Goal: Task Accomplishment & Management: Use online tool/utility

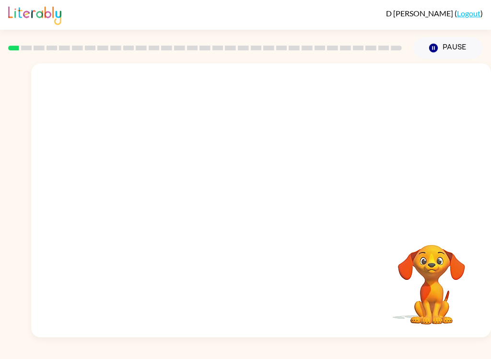
click at [239, 143] on video "Your browser must support playing .mp4 files to use Literably. Please try using…" at bounding box center [261, 143] width 460 height 161
click at [292, 173] on video "Your browser must support playing .mp4 files to use Literably. Please try using…" at bounding box center [261, 143] width 460 height 161
click at [274, 200] on button "button" at bounding box center [261, 204] width 61 height 35
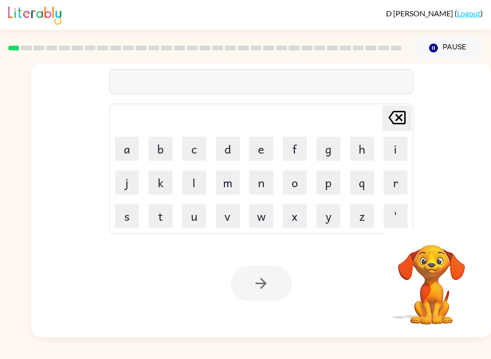
click at [163, 137] on button "b" at bounding box center [161, 149] width 24 height 24
click at [305, 183] on button "o" at bounding box center [295, 182] width 24 height 24
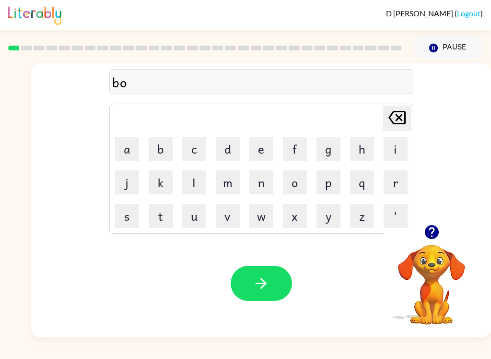
click at [398, 185] on button "r" at bounding box center [396, 182] width 24 height 24
click at [234, 160] on button "d" at bounding box center [228, 149] width 24 height 24
click at [263, 147] on button "e" at bounding box center [261, 149] width 24 height 24
click at [395, 183] on button "r" at bounding box center [396, 182] width 24 height 24
click at [269, 290] on icon "button" at bounding box center [261, 283] width 17 height 17
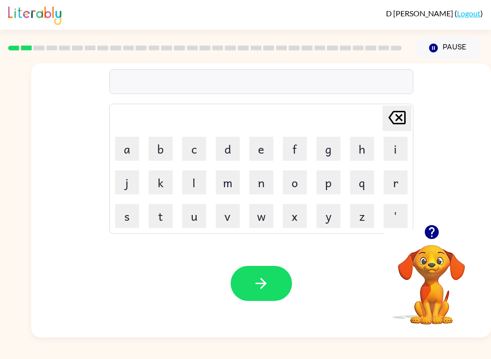
click at [403, 178] on button "r" at bounding box center [396, 182] width 24 height 24
click at [295, 186] on button "o" at bounding box center [295, 182] width 24 height 24
click at [203, 205] on button "u" at bounding box center [194, 216] width 24 height 24
click at [260, 182] on button "n" at bounding box center [261, 182] width 24 height 24
click at [227, 151] on button "d" at bounding box center [228, 149] width 24 height 24
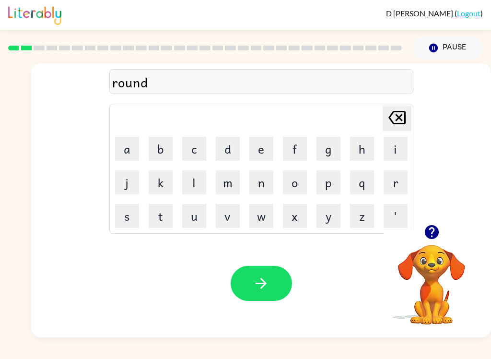
click at [271, 287] on button "button" at bounding box center [261, 283] width 61 height 35
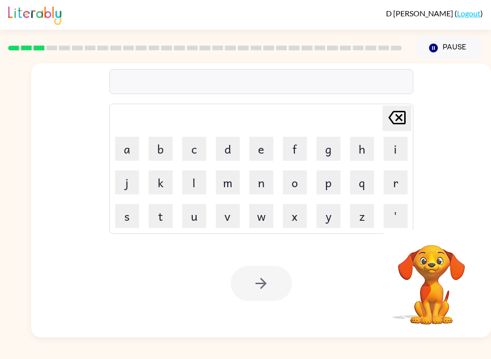
click at [227, 187] on button "m" at bounding box center [228, 182] width 24 height 24
click at [133, 141] on button "a" at bounding box center [127, 149] width 24 height 24
click at [195, 152] on button "c" at bounding box center [194, 149] width 24 height 24
click at [360, 148] on button "h" at bounding box center [362, 149] width 24 height 24
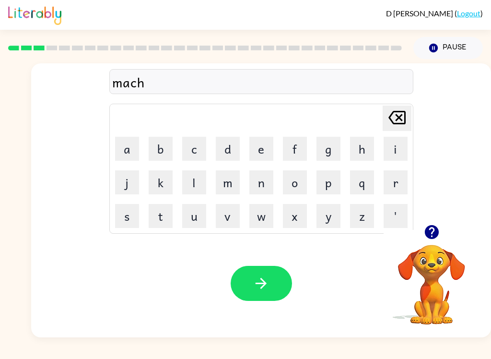
click at [402, 148] on button "i" at bounding box center [396, 149] width 24 height 24
click at [263, 185] on button "n" at bounding box center [261, 182] width 24 height 24
click at [259, 147] on button "e" at bounding box center [261, 149] width 24 height 24
click at [269, 281] on icon "button" at bounding box center [261, 283] width 17 height 17
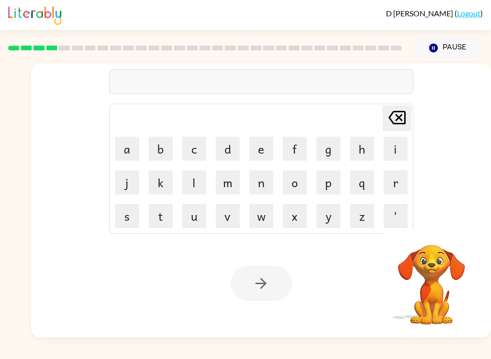
click at [149, 219] on button "t" at bounding box center [161, 216] width 24 height 24
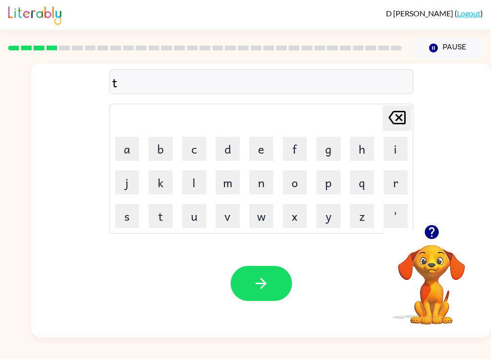
click at [386, 182] on button "r" at bounding box center [396, 182] width 24 height 24
click at [122, 152] on button "a" at bounding box center [127, 149] width 24 height 24
click at [397, 147] on button "i" at bounding box center [396, 149] width 24 height 24
click at [262, 174] on button "n" at bounding box center [261, 182] width 24 height 24
click at [251, 278] on button "button" at bounding box center [261, 283] width 61 height 35
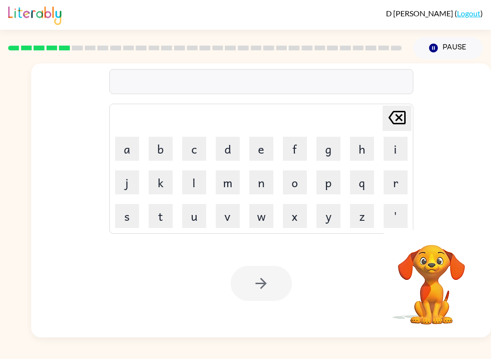
click at [226, 147] on button "d" at bounding box center [228, 149] width 24 height 24
click at [266, 144] on button "e" at bounding box center [261, 149] width 24 height 24
click at [300, 141] on button "f" at bounding box center [295, 149] width 24 height 24
click at [255, 144] on button "e" at bounding box center [261, 149] width 24 height 24
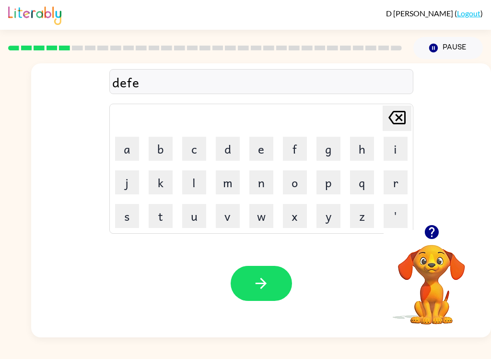
click at [269, 180] on button "n" at bounding box center [261, 182] width 24 height 24
click at [129, 214] on button "s" at bounding box center [127, 216] width 24 height 24
click at [400, 138] on button "i" at bounding box center [396, 149] width 24 height 24
click at [239, 211] on button "v" at bounding box center [228, 216] width 24 height 24
click at [270, 146] on button "e" at bounding box center [261, 149] width 24 height 24
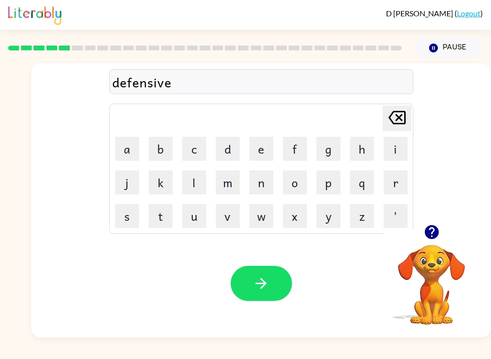
click at [270, 283] on button "button" at bounding box center [261, 283] width 61 height 35
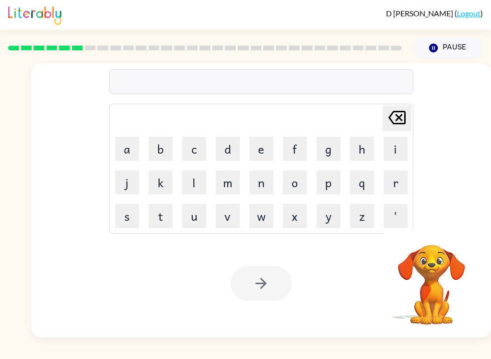
click at [226, 217] on button "v" at bounding box center [228, 216] width 24 height 24
click at [125, 145] on button "a" at bounding box center [127, 149] width 24 height 24
click at [188, 149] on button "c" at bounding box center [194, 149] width 24 height 24
click at [125, 144] on button "a" at bounding box center [127, 149] width 24 height 24
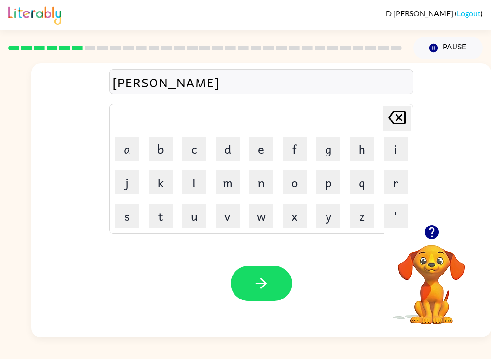
click at [157, 209] on button "t" at bounding box center [161, 216] width 24 height 24
click at [400, 142] on button "i" at bounding box center [396, 149] width 24 height 24
click at [304, 182] on button "o" at bounding box center [295, 182] width 24 height 24
click at [271, 180] on button "n" at bounding box center [261, 182] width 24 height 24
click at [270, 287] on button "button" at bounding box center [261, 283] width 61 height 35
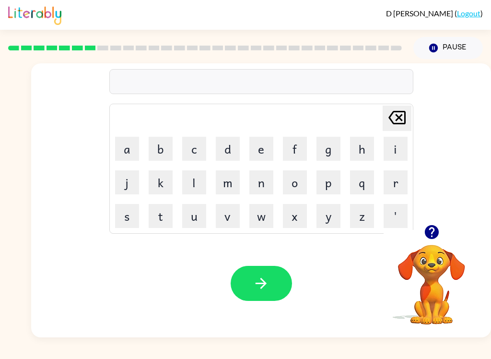
click at [330, 182] on button "p" at bounding box center [328, 182] width 24 height 24
click at [194, 222] on button "u" at bounding box center [194, 216] width 24 height 24
click at [233, 148] on button "d" at bounding box center [228, 149] width 24 height 24
click at [189, 188] on button "l" at bounding box center [194, 182] width 24 height 24
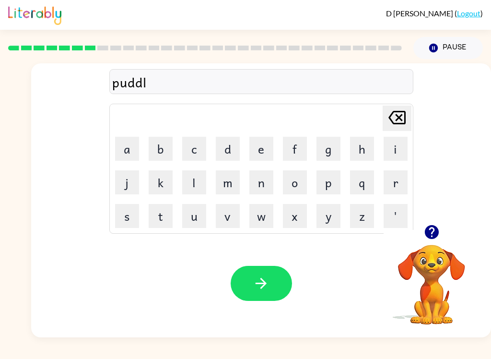
click at [262, 158] on button "e" at bounding box center [261, 149] width 24 height 24
click at [270, 284] on button "button" at bounding box center [261, 283] width 61 height 35
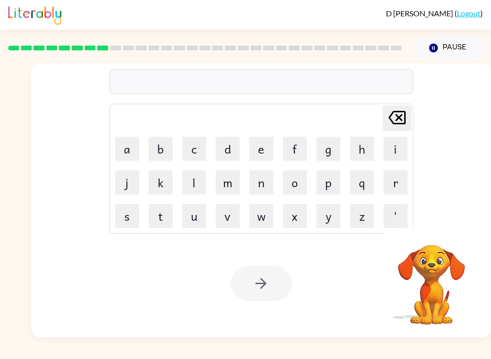
click at [222, 184] on button "m" at bounding box center [228, 182] width 24 height 24
click at [397, 146] on button "i" at bounding box center [396, 149] width 24 height 24
click at [398, 176] on button "r" at bounding box center [396, 182] width 24 height 24
click at [125, 159] on button "a" at bounding box center [127, 149] width 24 height 24
click at [197, 145] on button "c" at bounding box center [194, 149] width 24 height 24
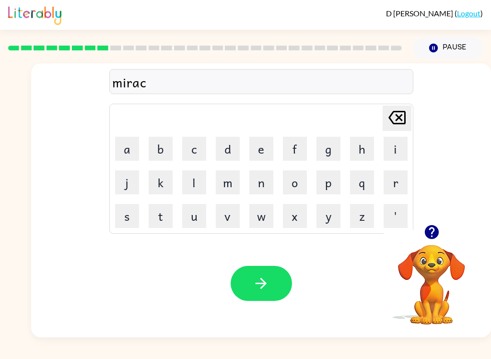
click at [269, 144] on button "e" at bounding box center [261, 149] width 24 height 24
click at [391, 121] on icon at bounding box center [396, 117] width 17 height 13
click at [188, 174] on button "l" at bounding box center [194, 182] width 24 height 24
click at [261, 149] on button "e" at bounding box center [261, 149] width 24 height 24
click at [268, 287] on icon "button" at bounding box center [261, 283] width 17 height 17
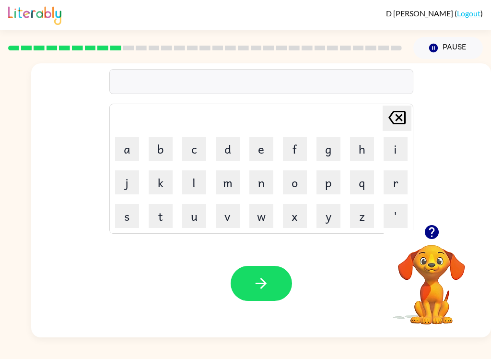
click at [440, 232] on button "button" at bounding box center [432, 232] width 24 height 24
click at [229, 180] on button "m" at bounding box center [228, 182] width 24 height 24
click at [401, 152] on button "i" at bounding box center [396, 149] width 24 height 24
click at [221, 149] on button "d" at bounding box center [228, 149] width 24 height 24
click at [229, 185] on button "m" at bounding box center [228, 182] width 24 height 24
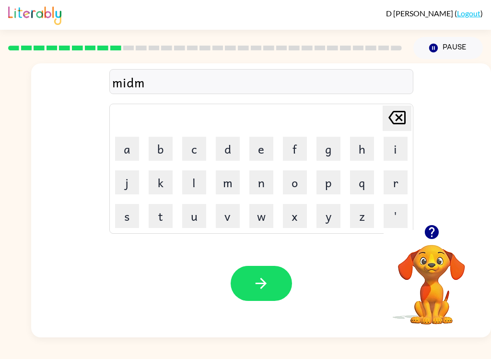
click at [295, 185] on button "o" at bounding box center [295, 182] width 24 height 24
click at [404, 182] on button "r" at bounding box center [396, 182] width 24 height 24
click at [264, 190] on button "n" at bounding box center [261, 182] width 24 height 24
click at [385, 153] on button "i" at bounding box center [396, 149] width 24 height 24
click at [261, 186] on button "n" at bounding box center [261, 182] width 24 height 24
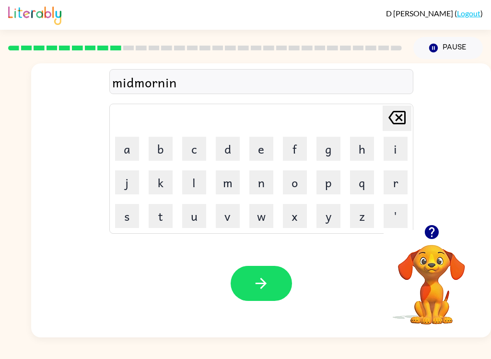
click at [332, 153] on button "g" at bounding box center [328, 149] width 24 height 24
click at [276, 280] on button "button" at bounding box center [261, 283] width 61 height 35
click at [233, 145] on button "d" at bounding box center [228, 149] width 24 height 24
click at [397, 145] on button "i" at bounding box center [396, 149] width 24 height 24
click at [131, 215] on button "s" at bounding box center [127, 216] width 24 height 24
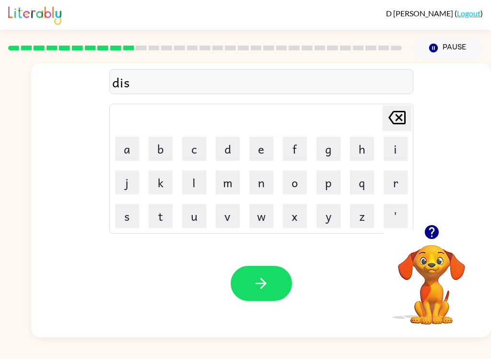
click at [170, 213] on button "t" at bounding box center [161, 216] width 24 height 24
click at [406, 178] on button "r" at bounding box center [396, 182] width 24 height 24
click at [194, 218] on button "u" at bounding box center [194, 216] width 24 height 24
click at [124, 214] on button "s" at bounding box center [127, 216] width 24 height 24
click at [162, 219] on button "t" at bounding box center [161, 216] width 24 height 24
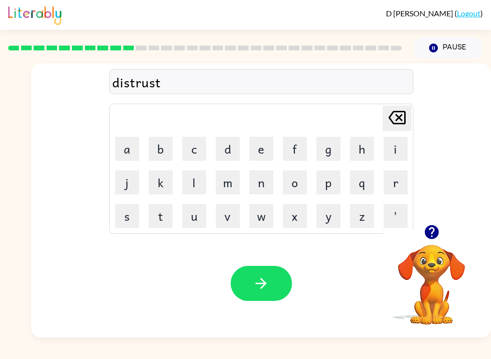
click at [274, 285] on button "button" at bounding box center [261, 283] width 61 height 35
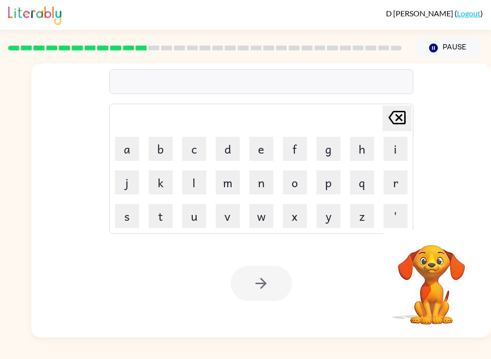
click at [399, 182] on button "r" at bounding box center [396, 182] width 24 height 24
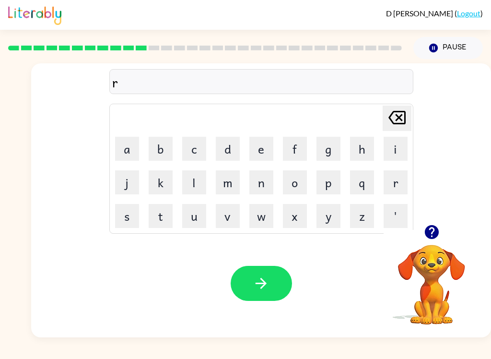
click at [302, 189] on button "o" at bounding box center [295, 182] width 24 height 24
click at [231, 153] on button "d" at bounding box center [228, 149] width 24 height 24
click at [269, 152] on button "e" at bounding box center [261, 149] width 24 height 24
click at [251, 262] on div "Your browser must support playing .mp4 files to use Literably. Please try using…" at bounding box center [261, 283] width 460 height 108
click at [280, 285] on button "button" at bounding box center [261, 283] width 61 height 35
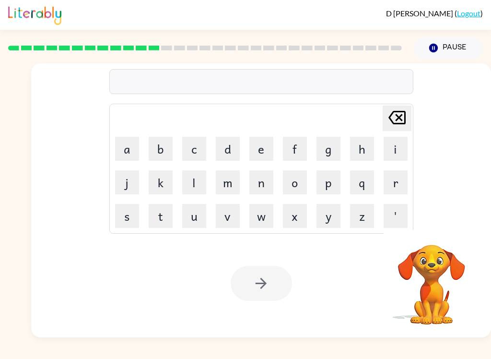
click at [188, 192] on button "l" at bounding box center [194, 182] width 24 height 24
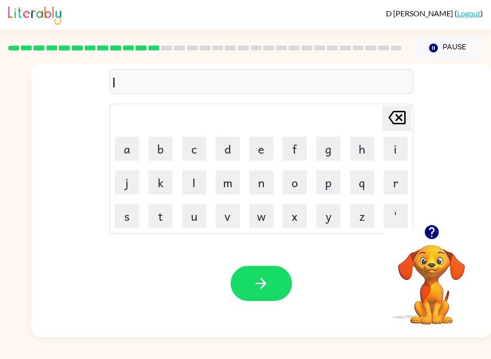
click at [399, 121] on icon "[PERSON_NAME] last character input" at bounding box center [397, 117] width 23 height 23
click at [194, 225] on button "u" at bounding box center [194, 216] width 24 height 24
click at [337, 181] on button "p" at bounding box center [328, 182] width 24 height 24
click at [327, 159] on button "g" at bounding box center [328, 149] width 24 height 24
click at [397, 185] on button "r" at bounding box center [396, 182] width 24 height 24
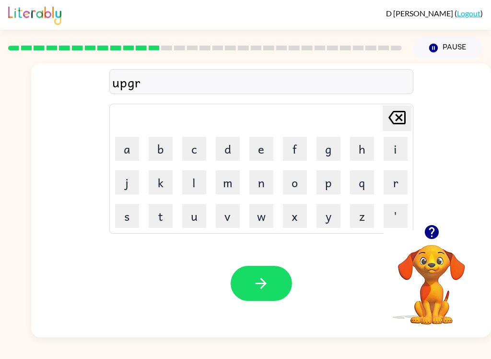
click at [115, 159] on button "a" at bounding box center [127, 149] width 24 height 24
click at [238, 138] on button "d" at bounding box center [228, 149] width 24 height 24
click at [268, 142] on button "e" at bounding box center [261, 149] width 24 height 24
click at [267, 280] on icon "button" at bounding box center [261, 283] width 17 height 17
click at [226, 186] on button "m" at bounding box center [228, 182] width 24 height 24
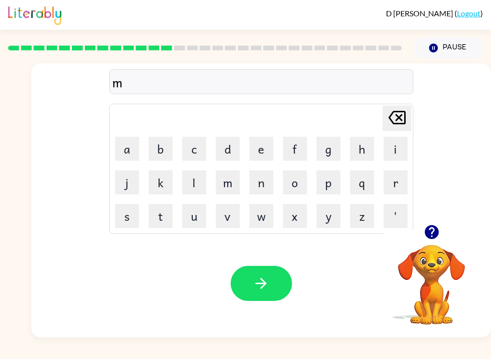
click at [133, 151] on button "a" at bounding box center [127, 149] width 24 height 24
click at [229, 145] on button "d" at bounding box center [228, 149] width 24 height 24
click at [260, 187] on button "n" at bounding box center [261, 182] width 24 height 24
click at [256, 147] on button "e" at bounding box center [261, 149] width 24 height 24
click at [124, 214] on button "s" at bounding box center [127, 216] width 24 height 24
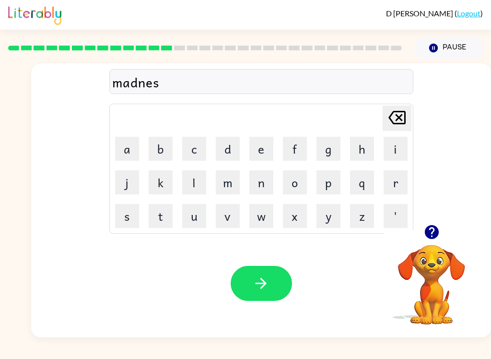
click at [124, 214] on button "s" at bounding box center [127, 216] width 24 height 24
click at [264, 293] on button "button" at bounding box center [261, 283] width 61 height 35
click at [162, 149] on button "b" at bounding box center [161, 149] width 24 height 24
click at [302, 188] on button "o" at bounding box center [295, 182] width 24 height 24
click at [266, 184] on button "n" at bounding box center [261, 182] width 24 height 24
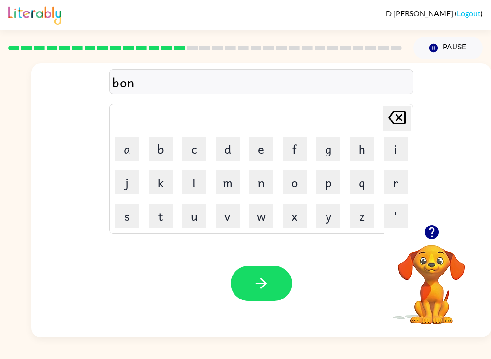
click at [198, 225] on button "u" at bounding box center [194, 216] width 24 height 24
click at [137, 218] on button "s" at bounding box center [127, 216] width 24 height 24
click at [284, 267] on div at bounding box center [261, 283] width 61 height 35
click at [269, 292] on button "button" at bounding box center [261, 283] width 61 height 35
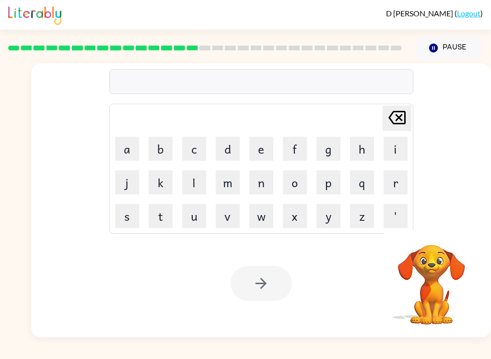
click at [124, 215] on button "s" at bounding box center [127, 216] width 24 height 24
click at [270, 214] on button "w" at bounding box center [261, 216] width 24 height 24
click at [129, 147] on button "a" at bounding box center [127, 149] width 24 height 24
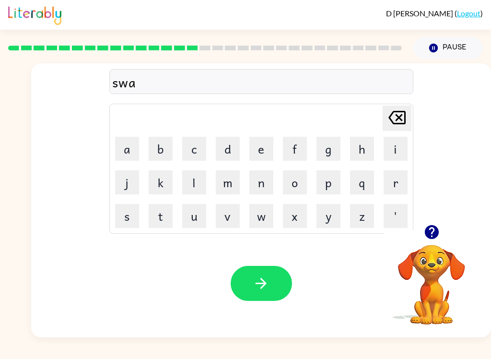
click at [398, 187] on button "r" at bounding box center [396, 182] width 24 height 24
click at [227, 187] on button "m" at bounding box center [228, 182] width 24 height 24
click at [272, 274] on button "button" at bounding box center [261, 283] width 61 height 35
click at [398, 175] on button "r" at bounding box center [396, 182] width 24 height 24
click at [132, 145] on button "a" at bounding box center [127, 149] width 24 height 24
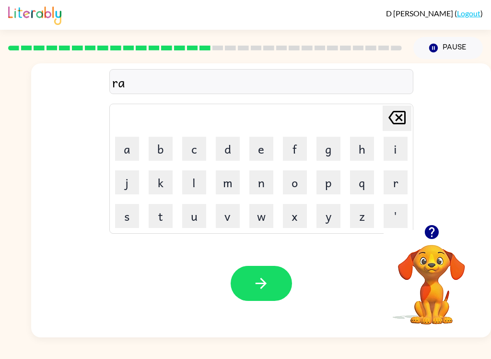
click at [230, 183] on button "m" at bounding box center [228, 182] width 24 height 24
click at [272, 287] on button "button" at bounding box center [261, 283] width 61 height 35
click at [167, 138] on button "b" at bounding box center [161, 149] width 24 height 24
click at [405, 181] on button "r" at bounding box center [396, 182] width 24 height 24
click at [399, 149] on button "i" at bounding box center [396, 149] width 24 height 24
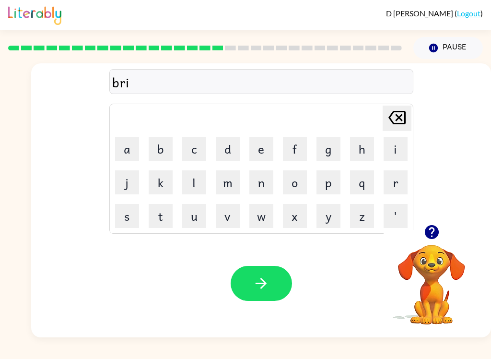
click at [235, 183] on button "m" at bounding box center [228, 182] width 24 height 24
click at [234, 183] on button "m" at bounding box center [228, 182] width 24 height 24
click at [400, 144] on button "i" at bounding box center [396, 149] width 24 height 24
click at [270, 188] on button "n" at bounding box center [261, 182] width 24 height 24
click at [335, 153] on button "g" at bounding box center [328, 149] width 24 height 24
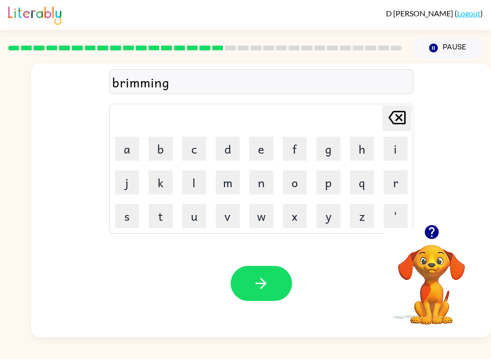
click at [279, 271] on button "button" at bounding box center [261, 283] width 61 height 35
click at [393, 190] on button "r" at bounding box center [396, 182] width 24 height 24
click at [399, 151] on button "i" at bounding box center [396, 149] width 24 height 24
click at [134, 215] on button "s" at bounding box center [127, 216] width 24 height 24
click at [160, 190] on button "k" at bounding box center [161, 182] width 24 height 24
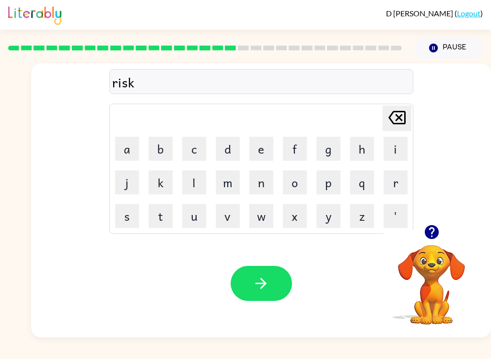
click at [406, 152] on button "i" at bounding box center [396, 149] width 24 height 24
click at [266, 147] on button "e" at bounding box center [261, 149] width 24 height 24
click at [132, 220] on button "s" at bounding box center [127, 216] width 24 height 24
click at [167, 222] on button "t" at bounding box center [161, 216] width 24 height 24
click at [280, 269] on button "button" at bounding box center [261, 283] width 61 height 35
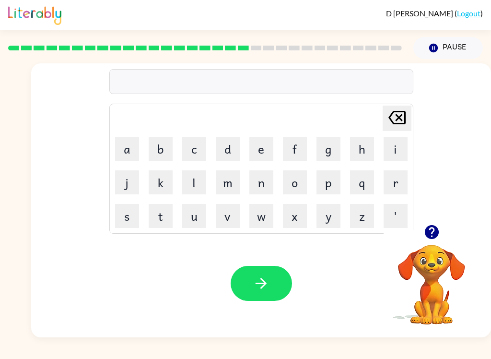
click at [128, 144] on button "a" at bounding box center [127, 149] width 24 height 24
click at [401, 180] on button "r" at bounding box center [396, 182] width 24 height 24
click at [200, 153] on button "c" at bounding box center [194, 149] width 24 height 24
click at [366, 154] on button "h" at bounding box center [362, 149] width 24 height 24
click at [263, 222] on button "w" at bounding box center [261, 216] width 24 height 24
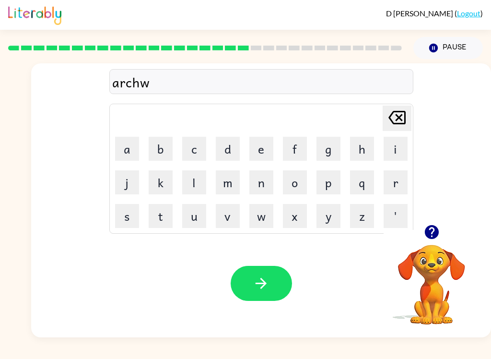
click at [128, 152] on button "a" at bounding box center [127, 149] width 24 height 24
click at [332, 222] on button "y" at bounding box center [328, 216] width 24 height 24
click at [267, 285] on icon "button" at bounding box center [261, 283] width 17 height 17
click at [434, 234] on icon "button" at bounding box center [431, 232] width 14 height 14
click at [299, 152] on button "f" at bounding box center [295, 149] width 24 height 24
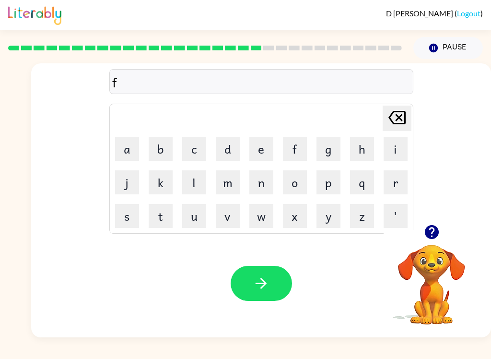
click at [295, 192] on button "o" at bounding box center [295, 182] width 24 height 24
click at [199, 179] on button "l" at bounding box center [194, 182] width 24 height 24
click at [292, 189] on button "o" at bounding box center [295, 182] width 24 height 24
click at [269, 213] on button "w" at bounding box center [261, 216] width 24 height 24
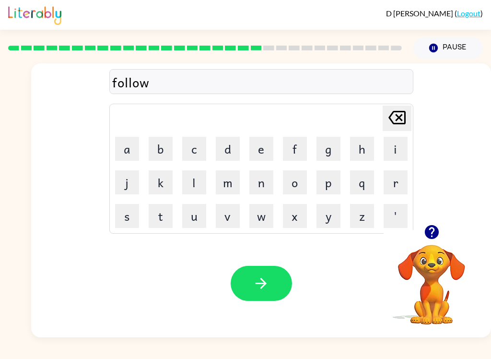
click at [265, 153] on button "e" at bounding box center [261, 149] width 24 height 24
click at [238, 143] on button "d" at bounding box center [228, 149] width 24 height 24
click at [251, 284] on button "button" at bounding box center [261, 283] width 61 height 35
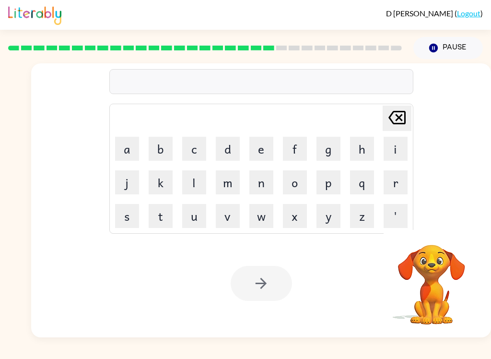
click at [199, 142] on button "c" at bounding box center [194, 149] width 24 height 24
click at [259, 153] on button "e" at bounding box center [261, 149] width 24 height 24
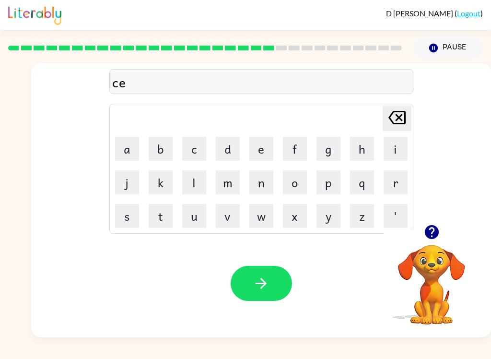
click at [266, 186] on button "n" at bounding box center [261, 182] width 24 height 24
click at [162, 216] on button "t" at bounding box center [161, 216] width 24 height 24
click at [407, 148] on button "i" at bounding box center [396, 149] width 24 height 24
click at [339, 182] on button "p" at bounding box center [328, 182] width 24 height 24
click at [269, 146] on button "e" at bounding box center [261, 149] width 24 height 24
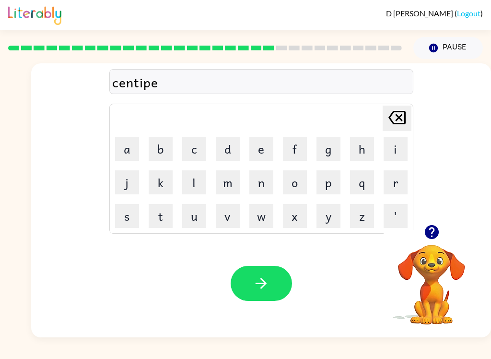
click at [230, 153] on button "d" at bounding box center [228, 149] width 24 height 24
click at [253, 153] on button "e" at bounding box center [261, 149] width 24 height 24
click at [279, 300] on button "button" at bounding box center [261, 283] width 61 height 35
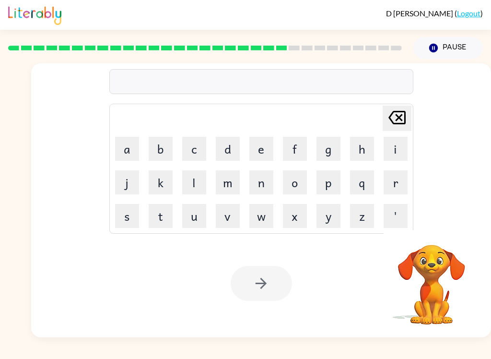
click at [125, 217] on button "s" at bounding box center [127, 216] width 24 height 24
click at [201, 214] on button "u" at bounding box center [194, 216] width 24 height 24
click at [132, 214] on button "s" at bounding box center [127, 216] width 24 height 24
click at [166, 214] on button "t" at bounding box center [161, 216] width 24 height 24
click at [124, 157] on button "a" at bounding box center [127, 149] width 24 height 24
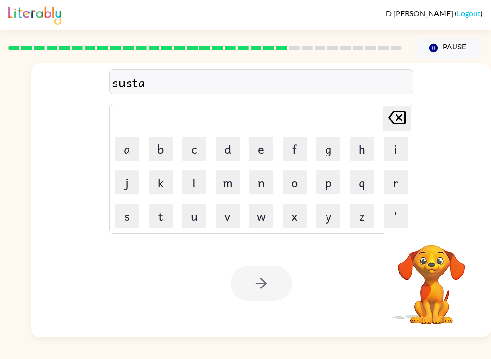
click at [405, 144] on button "i" at bounding box center [396, 149] width 24 height 24
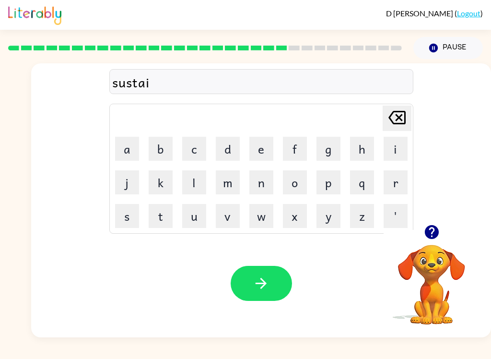
click at [266, 192] on button "n" at bounding box center [261, 182] width 24 height 24
click at [262, 281] on icon "button" at bounding box center [261, 283] width 17 height 17
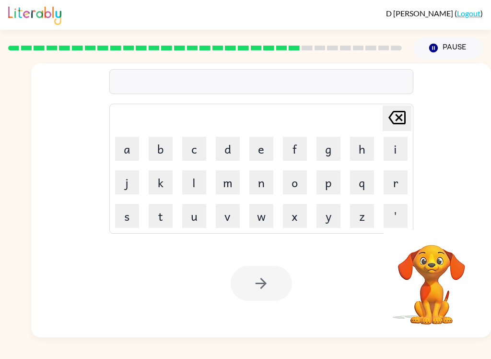
click at [297, 149] on button "f" at bounding box center [295, 149] width 24 height 24
click at [296, 174] on button "o" at bounding box center [295, 182] width 24 height 24
click at [399, 181] on button "r" at bounding box center [396, 182] width 24 height 24
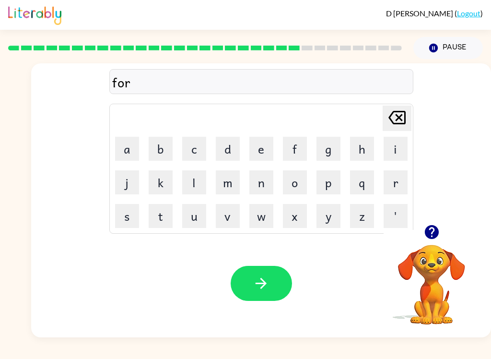
click at [258, 227] on button "w" at bounding box center [261, 216] width 24 height 24
click at [130, 152] on button "a" at bounding box center [127, 149] width 24 height 24
click at [406, 182] on button "r" at bounding box center [396, 182] width 24 height 24
click at [226, 160] on button "d" at bounding box center [228, 149] width 24 height 24
click at [260, 281] on icon "button" at bounding box center [261, 283] width 17 height 17
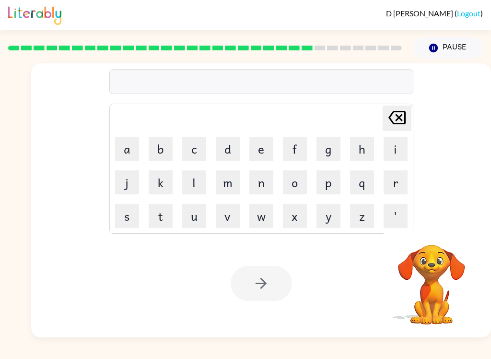
click at [399, 181] on button "r" at bounding box center [396, 182] width 24 height 24
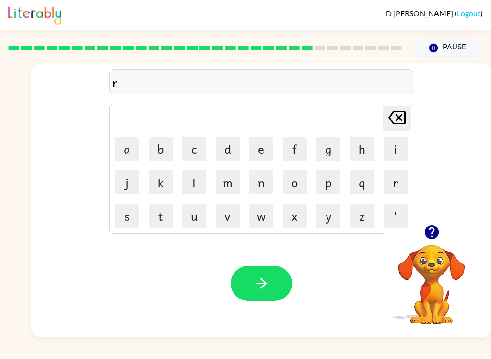
click at [266, 150] on button "e" at bounding box center [261, 149] width 24 height 24
click at [202, 193] on button "l" at bounding box center [194, 182] width 24 height 24
click at [132, 150] on button "a" at bounding box center [127, 149] width 24 height 24
click at [229, 160] on button "d" at bounding box center [228, 149] width 24 height 24
click at [401, 123] on icon at bounding box center [396, 117] width 17 height 13
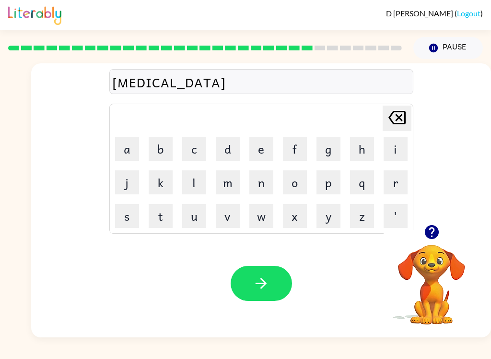
click at [171, 216] on button "t" at bounding box center [161, 216] width 24 height 24
click at [268, 148] on button "e" at bounding box center [261, 149] width 24 height 24
click at [228, 148] on button "d" at bounding box center [228, 149] width 24 height 24
click at [268, 284] on icon "button" at bounding box center [261, 283] width 17 height 17
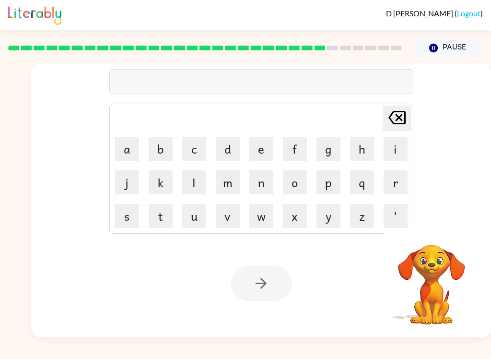
click at [330, 152] on button "g" at bounding box center [328, 149] width 24 height 24
click at [301, 184] on button "o" at bounding box center [295, 182] width 24 height 24
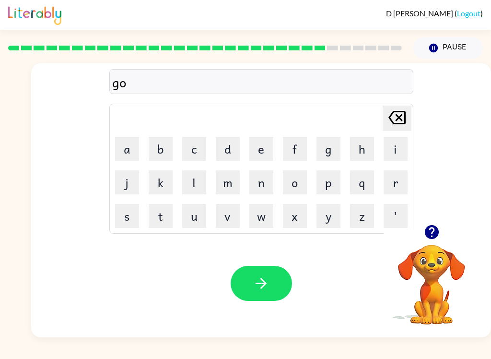
click at [159, 153] on button "b" at bounding box center [161, 149] width 24 height 24
click at [196, 184] on button "l" at bounding box center [194, 182] width 24 height 24
click at [403, 152] on button "i" at bounding box center [396, 149] width 24 height 24
click at [258, 190] on button "n" at bounding box center [261, 182] width 24 height 24
click at [268, 281] on icon "button" at bounding box center [261, 283] width 17 height 17
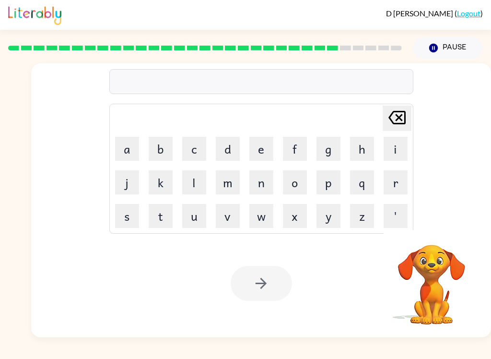
click at [199, 175] on button "l" at bounding box center [194, 182] width 24 height 24
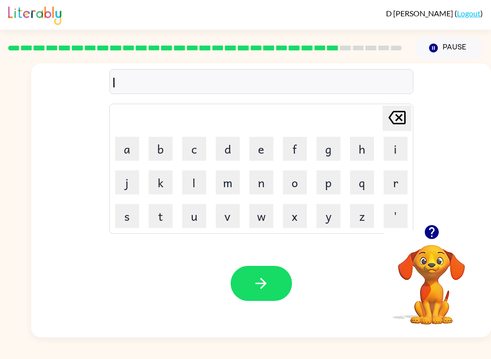
click at [195, 216] on button "u" at bounding box center [194, 216] width 24 height 24
click at [237, 180] on button "m" at bounding box center [228, 182] width 24 height 24
click at [166, 155] on button "b" at bounding box center [161, 149] width 24 height 24
click at [269, 153] on button "e" at bounding box center [261, 149] width 24 height 24
click at [403, 187] on button "r" at bounding box center [396, 182] width 24 height 24
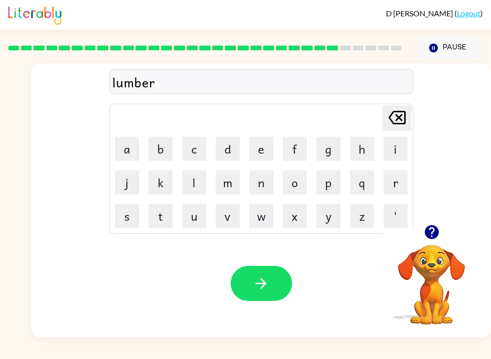
click at [123, 182] on button "j" at bounding box center [127, 182] width 24 height 24
click at [197, 155] on button "c" at bounding box center [194, 149] width 24 height 24
click at [402, 124] on icon at bounding box center [396, 117] width 17 height 13
click at [129, 150] on button "a" at bounding box center [127, 149] width 24 height 24
click at [192, 148] on button "c" at bounding box center [194, 149] width 24 height 24
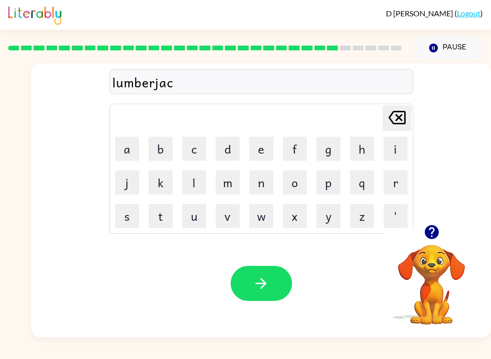
click at [269, 290] on icon "button" at bounding box center [261, 283] width 17 height 17
click at [335, 184] on button "p" at bounding box center [328, 182] width 24 height 24
click at [397, 148] on button "i" at bounding box center [396, 149] width 24 height 24
click at [257, 147] on button "e" at bounding box center [261, 149] width 24 height 24
click at [206, 145] on button "c" at bounding box center [194, 149] width 24 height 24
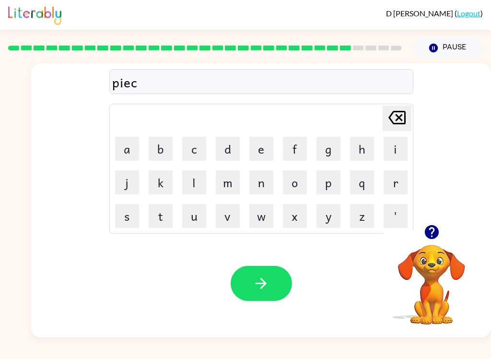
click at [407, 117] on icon "[PERSON_NAME] last character input" at bounding box center [397, 117] width 23 height 23
click at [399, 170] on button "r" at bounding box center [396, 182] width 24 height 24
click at [186, 143] on button "c" at bounding box center [194, 149] width 24 height 24
click at [264, 149] on button "e" at bounding box center [261, 149] width 24 height 24
click at [257, 288] on icon "button" at bounding box center [261, 283] width 17 height 17
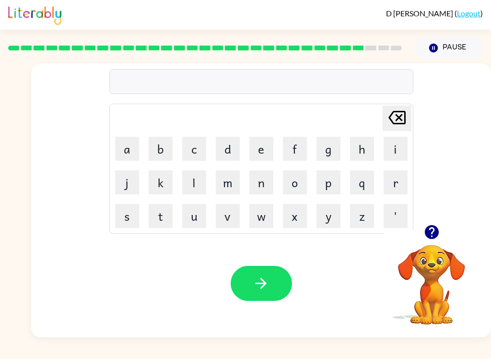
click at [162, 204] on button "t" at bounding box center [161, 216] width 24 height 24
click at [367, 153] on button "h" at bounding box center [362, 149] width 24 height 24
click at [394, 157] on button "i" at bounding box center [396, 149] width 24 height 24
click at [249, 237] on div "Your browser must support playing .mp4 files to use Literably. Please try using…" at bounding box center [261, 283] width 460 height 108
click at [268, 183] on button "n" at bounding box center [261, 182] width 24 height 24
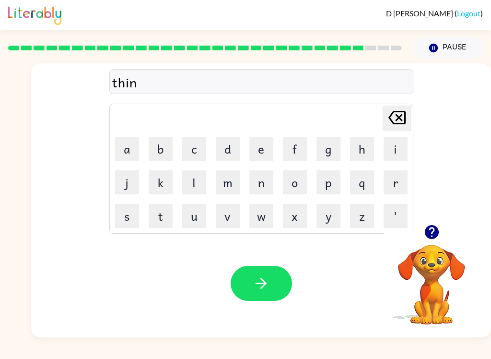
click at [265, 281] on icon "button" at bounding box center [261, 283] width 17 height 17
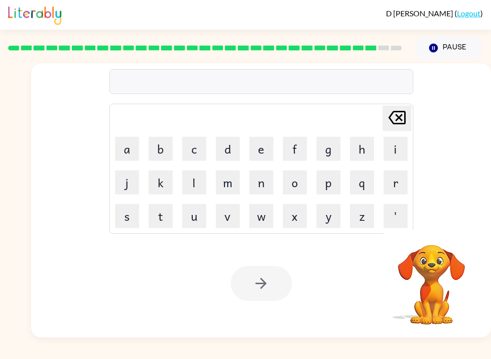
click at [136, 211] on button "s" at bounding box center [127, 216] width 24 height 24
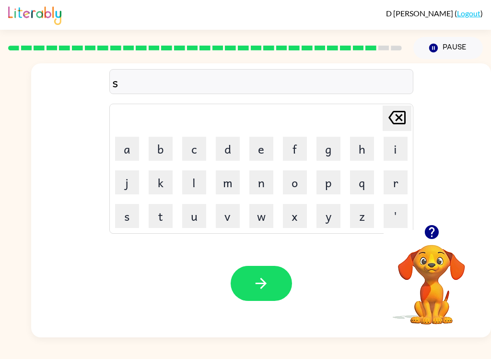
click at [392, 138] on button "i" at bounding box center [396, 149] width 24 height 24
click at [198, 178] on button "l" at bounding box center [194, 182] width 24 height 24
click at [236, 218] on button "v" at bounding box center [228, 216] width 24 height 24
click at [270, 151] on button "e" at bounding box center [261, 149] width 24 height 24
click at [403, 181] on button "r" at bounding box center [396, 182] width 24 height 24
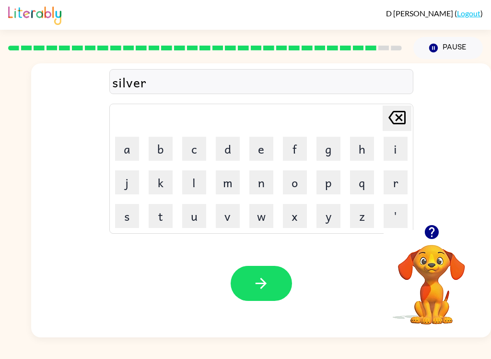
click at [260, 216] on button "w" at bounding box center [261, 216] width 24 height 24
click at [133, 143] on button "a" at bounding box center [127, 149] width 24 height 24
click at [398, 182] on button "r" at bounding box center [396, 182] width 24 height 24
click at [264, 156] on button "e" at bounding box center [261, 149] width 24 height 24
click at [289, 334] on div "Your browser must support playing .mp4 files to use Literably. Please try using…" at bounding box center [261, 283] width 460 height 108
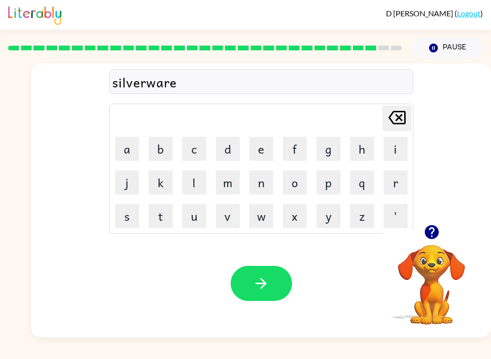
click at [257, 322] on div "Your browser must support playing .mp4 files to use Literably. Please try using…" at bounding box center [261, 283] width 460 height 108
click at [249, 296] on button "button" at bounding box center [261, 283] width 61 height 35
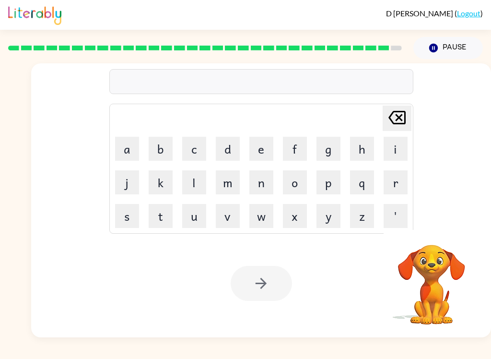
click at [270, 299] on div at bounding box center [261, 283] width 61 height 35
click at [199, 217] on button "u" at bounding box center [194, 216] width 24 height 24
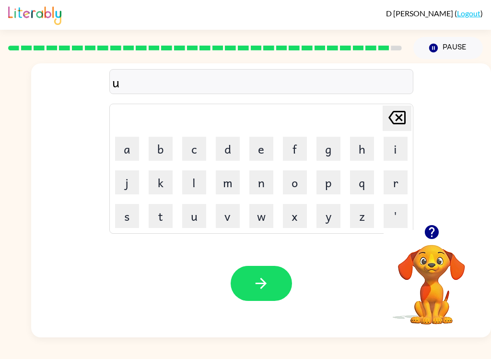
click at [264, 184] on button "n" at bounding box center [261, 182] width 24 height 24
click at [128, 145] on button "a" at bounding box center [127, 149] width 24 height 24
click at [303, 142] on button "f" at bounding box center [295, 149] width 24 height 24
click at [405, 181] on button "r" at bounding box center [396, 182] width 24 height 24
click at [124, 145] on button "a" at bounding box center [127, 149] width 24 height 24
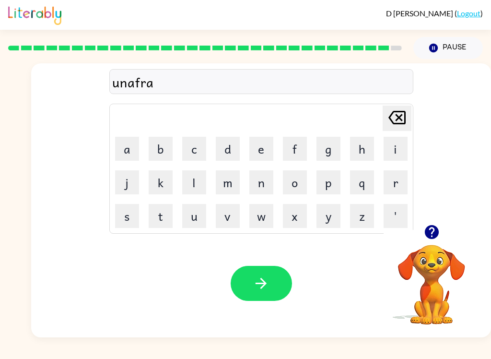
click at [390, 156] on button "i" at bounding box center [396, 149] width 24 height 24
click at [232, 150] on button "d" at bounding box center [228, 149] width 24 height 24
click at [245, 294] on button "button" at bounding box center [261, 283] width 61 height 35
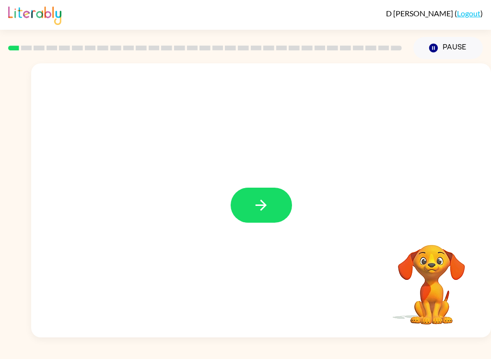
click at [268, 201] on icon "button" at bounding box center [261, 205] width 17 height 17
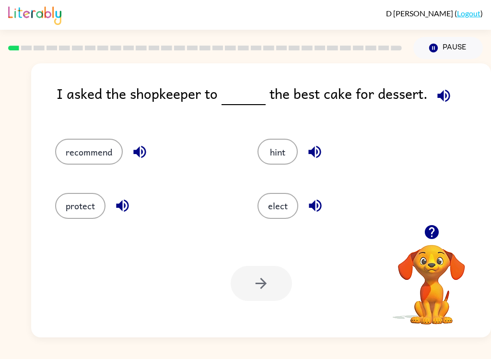
click at [85, 146] on button "recommend" at bounding box center [89, 152] width 68 height 26
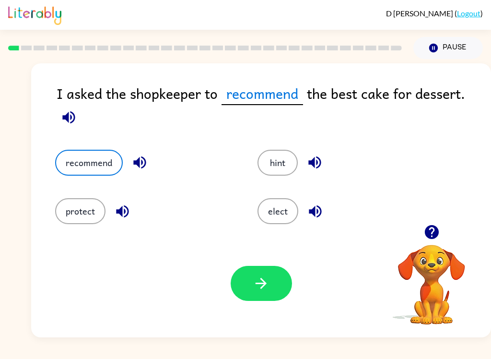
click at [269, 276] on button "button" at bounding box center [261, 283] width 61 height 35
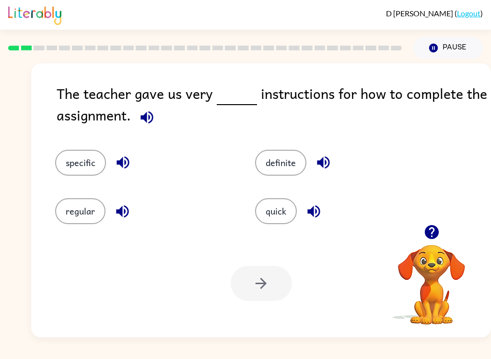
click at [77, 164] on button "specific" at bounding box center [80, 163] width 51 height 26
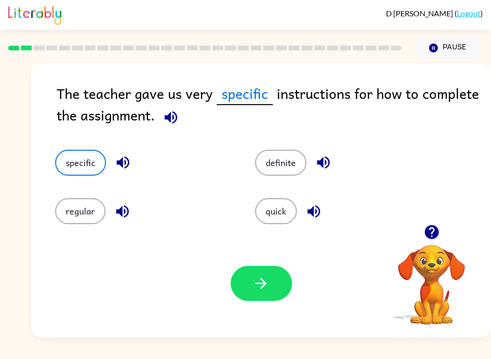
click at [282, 291] on button "button" at bounding box center [261, 283] width 61 height 35
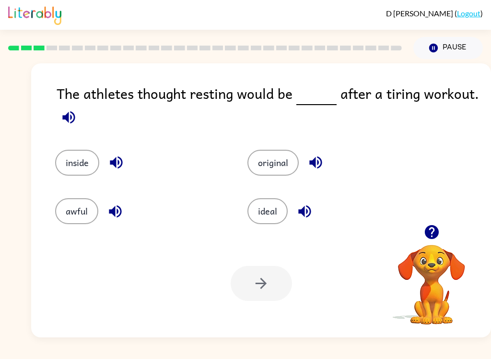
click at [271, 220] on button "ideal" at bounding box center [267, 211] width 40 height 26
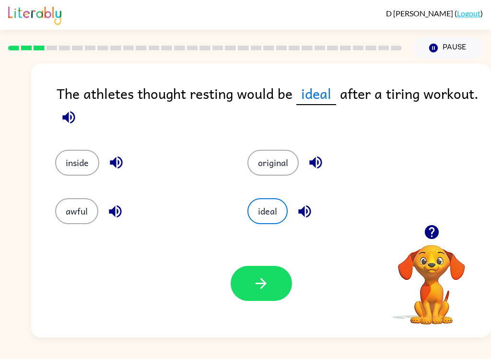
click at [260, 284] on icon "button" at bounding box center [261, 283] width 17 height 17
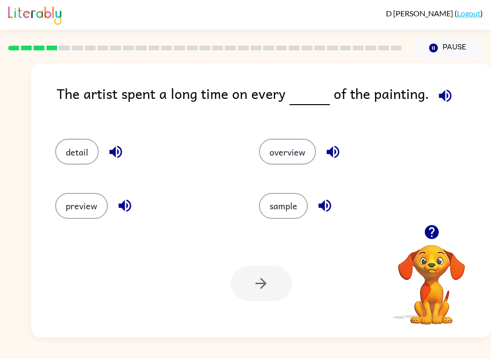
click at [81, 141] on button "detail" at bounding box center [77, 152] width 44 height 26
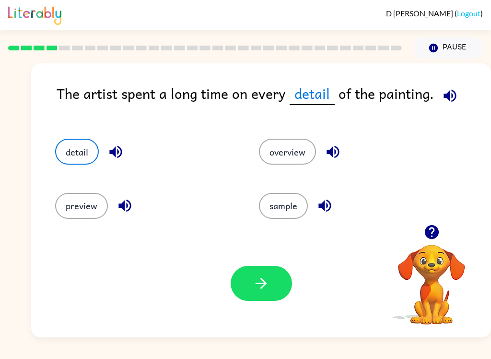
click at [259, 281] on icon "button" at bounding box center [261, 283] width 17 height 17
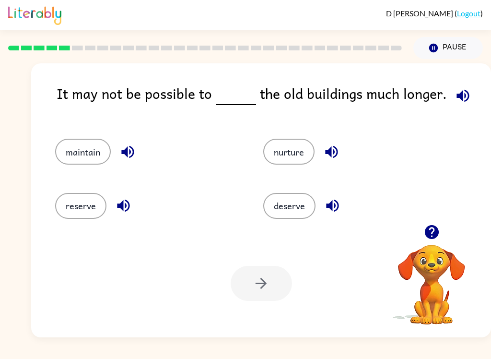
click at [86, 148] on button "maintain" at bounding box center [83, 152] width 56 height 26
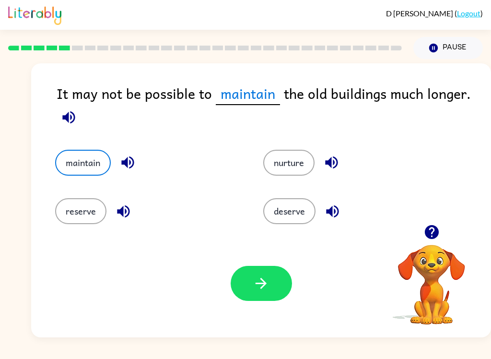
click at [264, 288] on icon "button" at bounding box center [261, 283] width 17 height 17
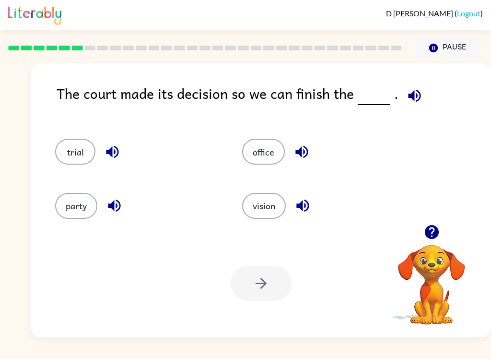
click at [75, 152] on button "trial" at bounding box center [75, 152] width 40 height 26
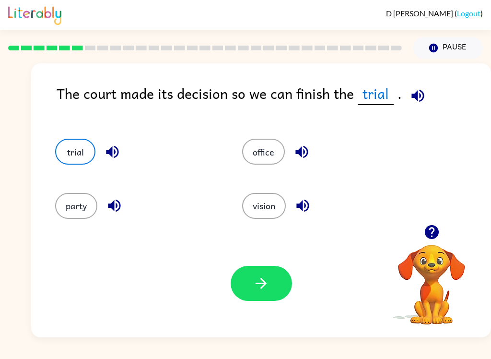
click at [279, 283] on button "button" at bounding box center [261, 283] width 61 height 35
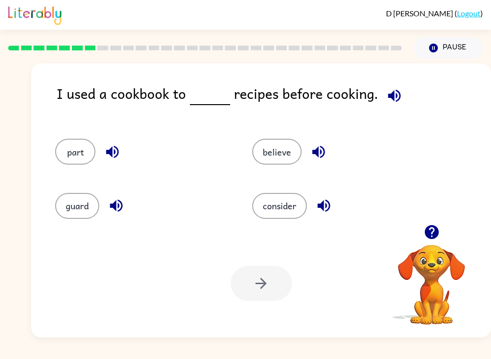
click at [279, 217] on button "consider" at bounding box center [279, 206] width 55 height 26
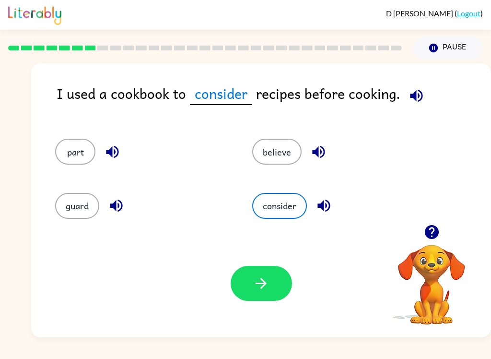
click at [270, 275] on button "button" at bounding box center [261, 283] width 61 height 35
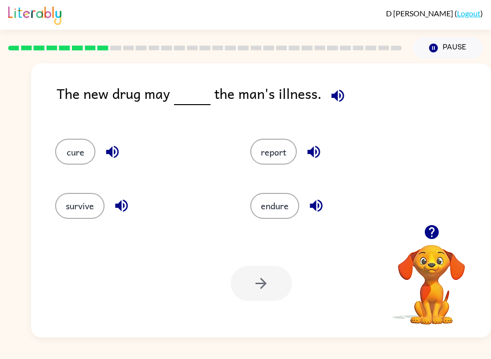
click at [80, 140] on button "cure" at bounding box center [75, 152] width 40 height 26
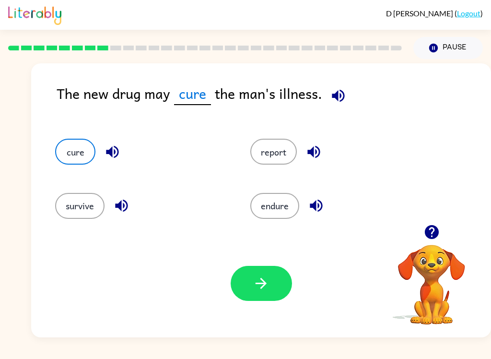
click at [270, 281] on button "button" at bounding box center [261, 283] width 61 height 35
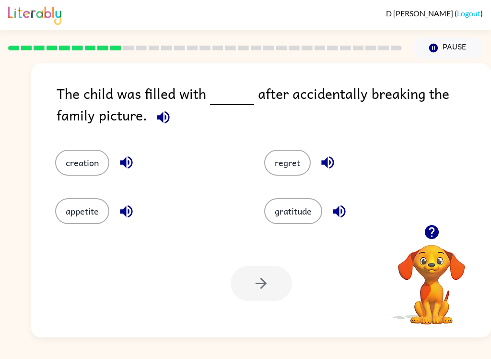
click at [295, 162] on button "regret" at bounding box center [287, 163] width 47 height 26
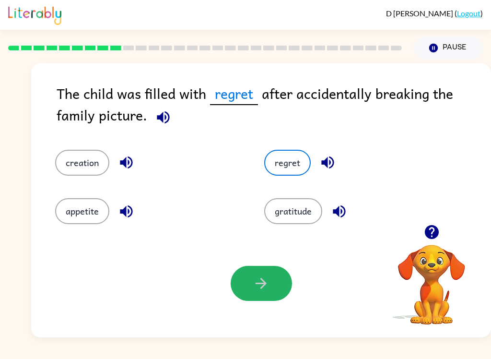
click at [267, 282] on icon "button" at bounding box center [261, 283] width 17 height 17
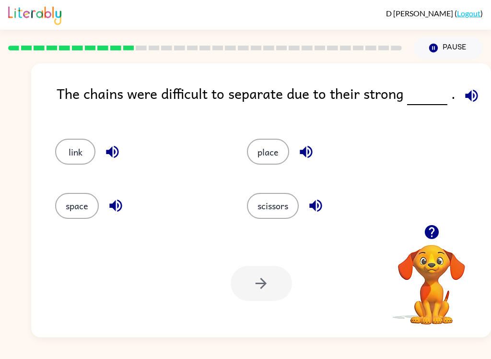
click at [78, 150] on button "link" at bounding box center [75, 152] width 40 height 26
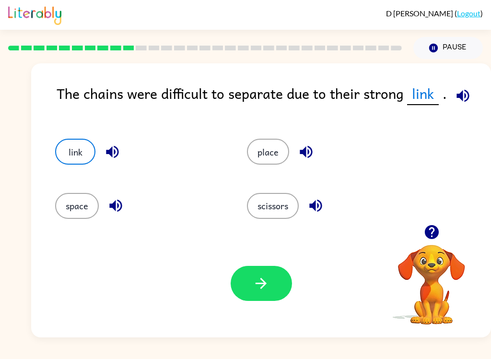
click at [265, 289] on icon "button" at bounding box center [261, 283] width 17 height 17
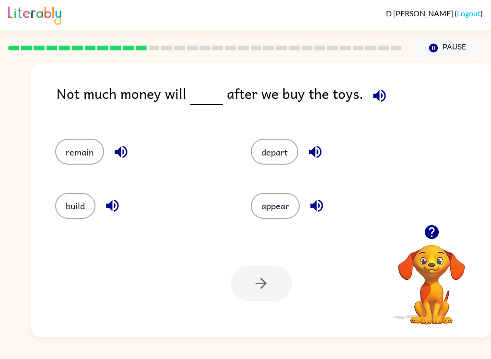
click at [85, 147] on button "remain" at bounding box center [79, 152] width 49 height 26
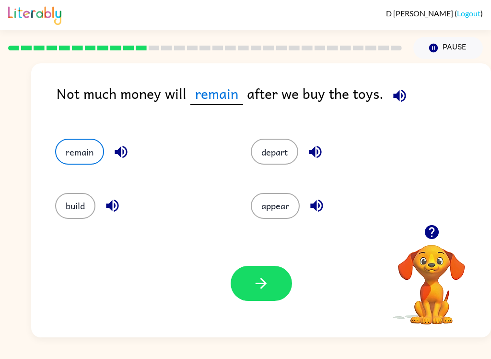
click at [254, 275] on button "button" at bounding box center [261, 283] width 61 height 35
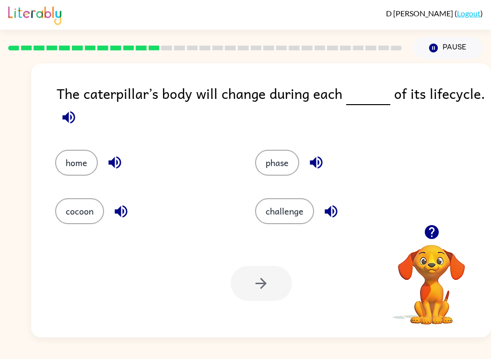
click at [271, 160] on button "phase" at bounding box center [277, 163] width 44 height 26
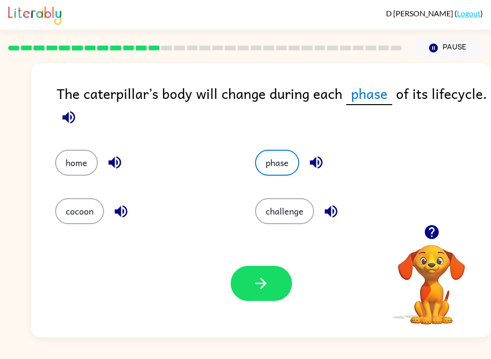
click at [261, 286] on icon "button" at bounding box center [261, 283] width 17 height 17
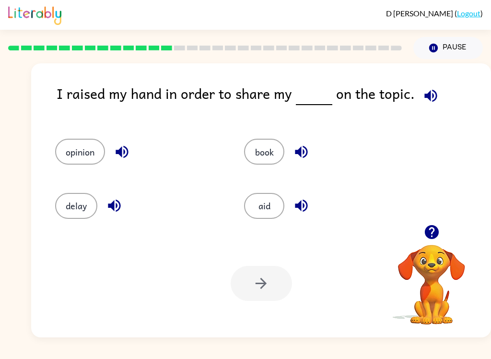
click at [74, 130] on div "opinion" at bounding box center [131, 147] width 189 height 54
click at [96, 147] on button "opinion" at bounding box center [80, 152] width 50 height 26
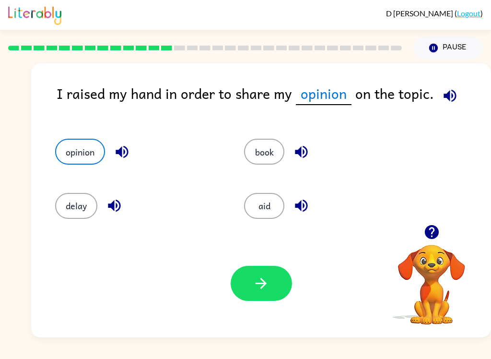
click at [278, 268] on button "button" at bounding box center [261, 283] width 61 height 35
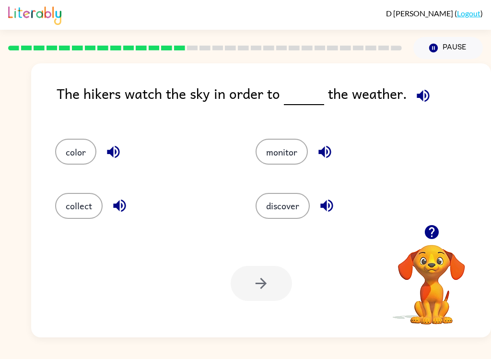
click at [291, 202] on button "discover" at bounding box center [283, 206] width 54 height 26
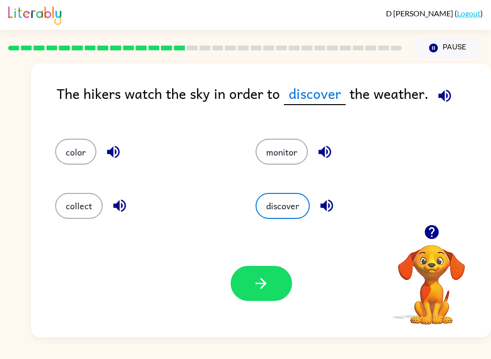
click at [273, 284] on button "button" at bounding box center [261, 283] width 61 height 35
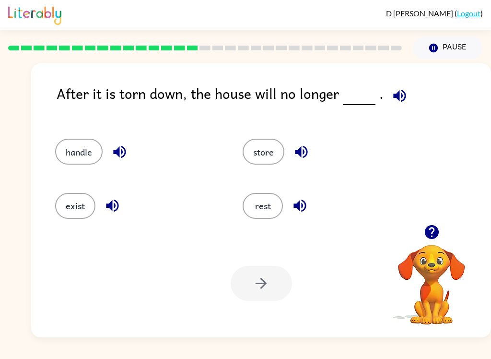
click at [75, 201] on button "exist" at bounding box center [75, 206] width 40 height 26
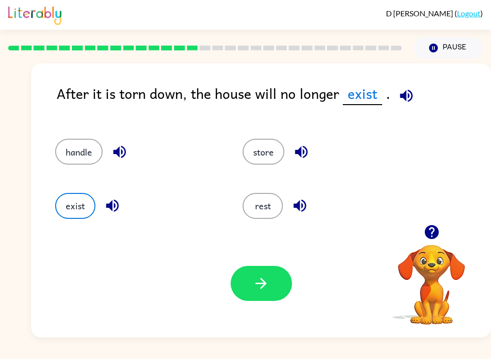
click at [281, 279] on button "button" at bounding box center [261, 283] width 61 height 35
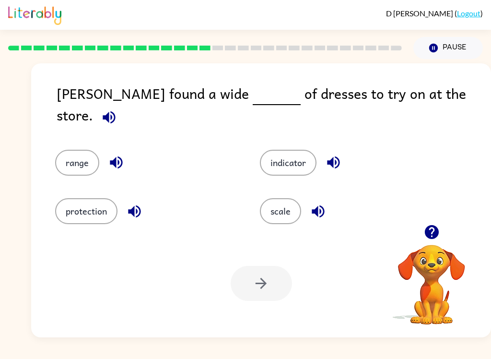
click at [72, 150] on button "range" at bounding box center [77, 163] width 44 height 26
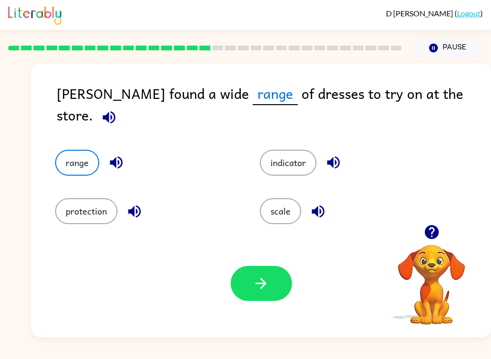
click at [276, 279] on button "button" at bounding box center [261, 283] width 61 height 35
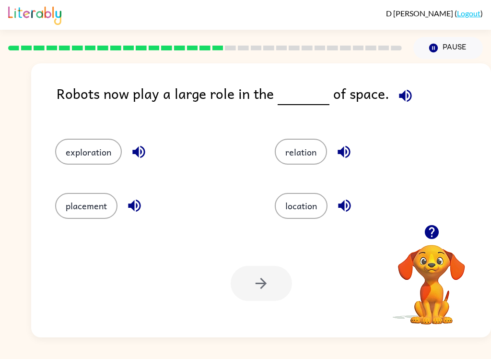
click at [97, 146] on button "exploration" at bounding box center [88, 152] width 67 height 26
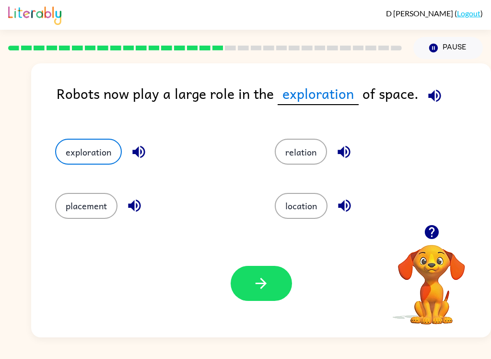
click at [267, 290] on icon "button" at bounding box center [261, 283] width 17 height 17
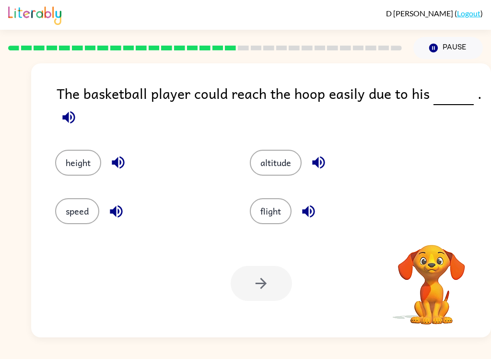
click at [81, 166] on button "height" at bounding box center [78, 163] width 46 height 26
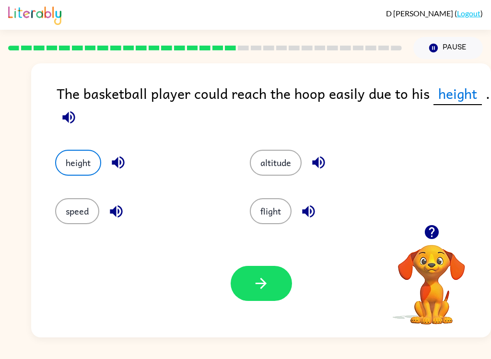
click at [259, 283] on icon "button" at bounding box center [261, 283] width 11 height 11
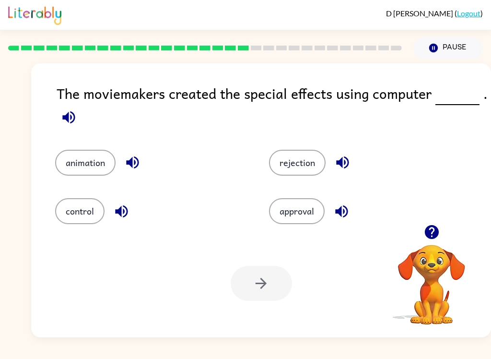
click at [88, 158] on button "animation" at bounding box center [85, 163] width 60 height 26
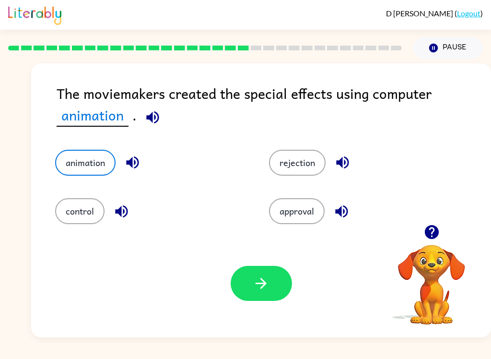
click at [279, 289] on button "button" at bounding box center [261, 283] width 61 height 35
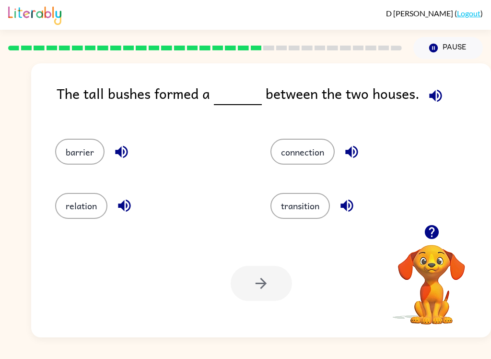
click at [82, 154] on button "barrier" at bounding box center [79, 152] width 49 height 26
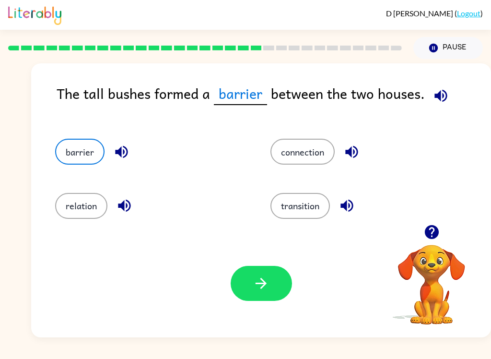
click at [255, 281] on icon "button" at bounding box center [261, 283] width 17 height 17
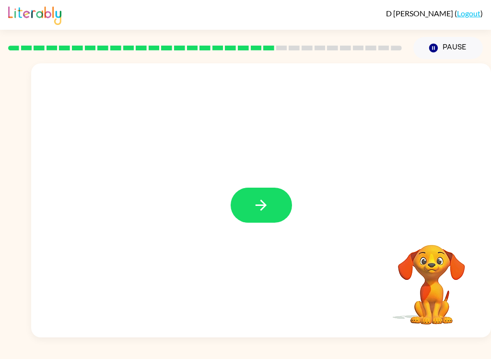
click at [267, 199] on icon "button" at bounding box center [261, 205] width 17 height 17
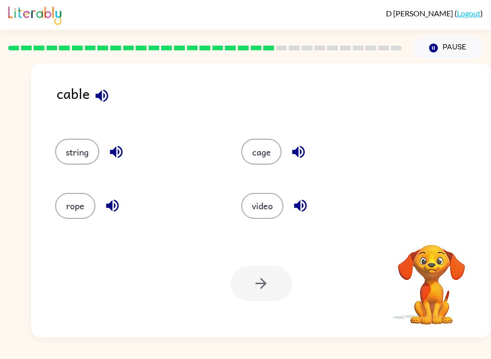
click at [87, 153] on button "string" at bounding box center [77, 152] width 44 height 26
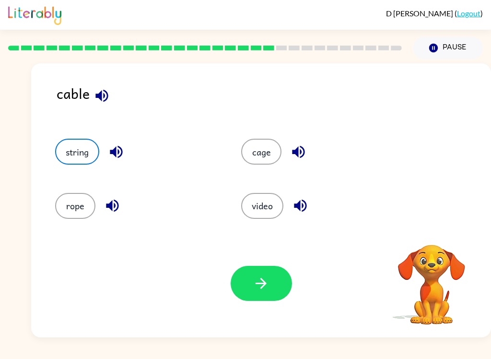
click at [265, 277] on icon "button" at bounding box center [261, 283] width 17 height 17
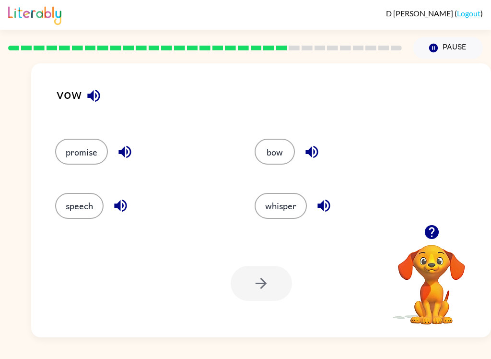
click at [74, 149] on button "promise" at bounding box center [81, 152] width 53 height 26
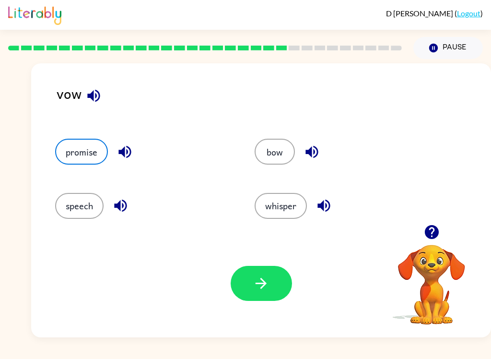
click at [267, 284] on icon "button" at bounding box center [261, 283] width 11 height 11
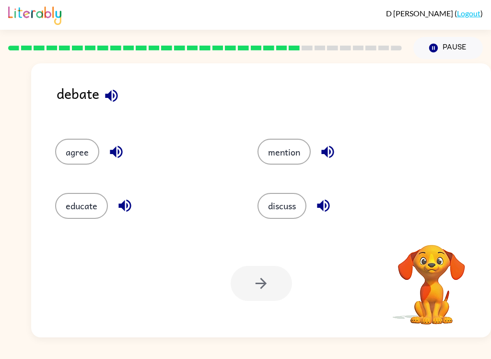
click at [286, 203] on button "discuss" at bounding box center [281, 206] width 49 height 26
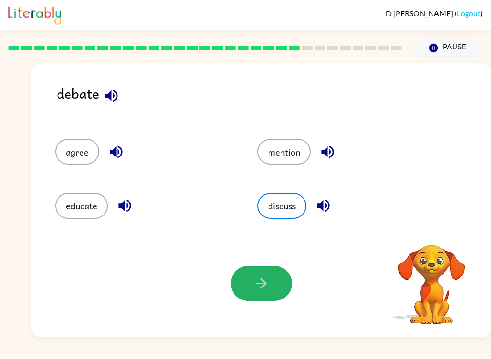
click at [267, 276] on icon "button" at bounding box center [261, 283] width 17 height 17
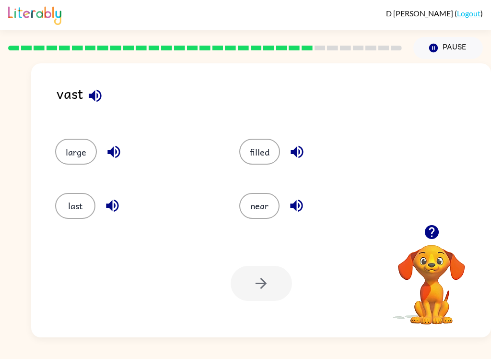
click at [249, 147] on button "filled" at bounding box center [259, 152] width 41 height 26
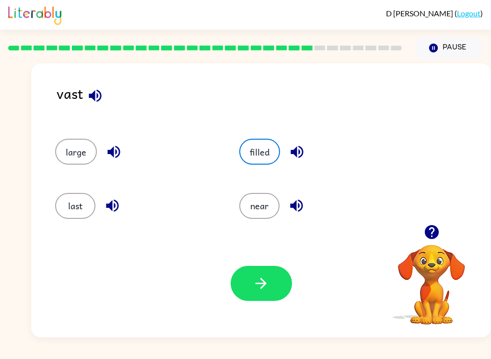
click at [261, 281] on icon "button" at bounding box center [261, 283] width 17 height 17
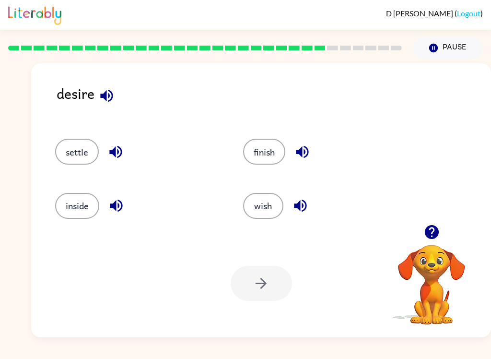
click at [267, 206] on button "wish" at bounding box center [263, 206] width 40 height 26
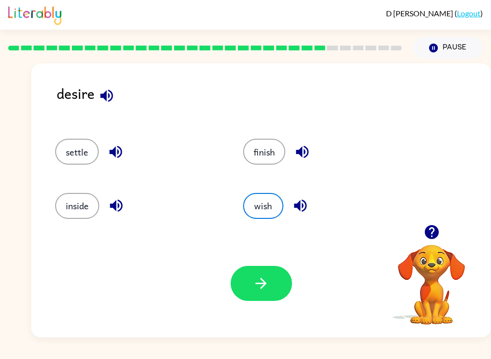
click at [257, 270] on button "button" at bounding box center [261, 283] width 61 height 35
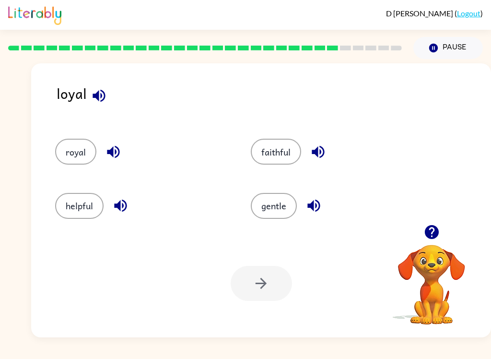
click at [81, 200] on button "helpful" at bounding box center [79, 206] width 48 height 26
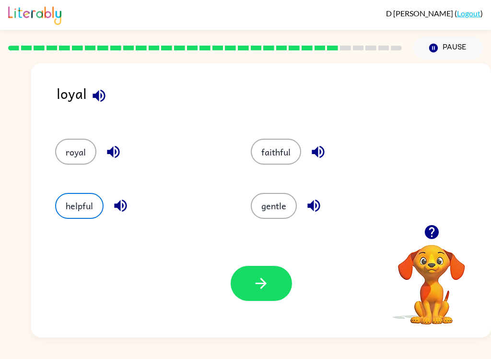
click at [254, 262] on div "Your browser must support playing .mp4 files to use Literably. Please try using…" at bounding box center [261, 283] width 460 height 108
click at [267, 275] on button "button" at bounding box center [261, 283] width 61 height 35
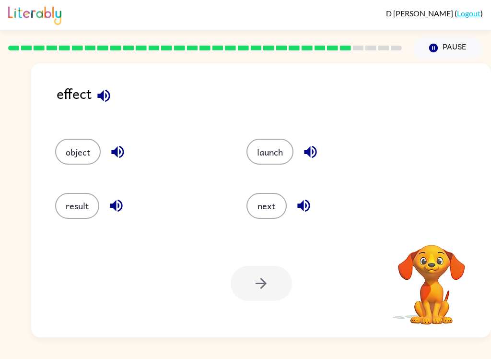
click at [89, 217] on button "result" at bounding box center [77, 206] width 44 height 26
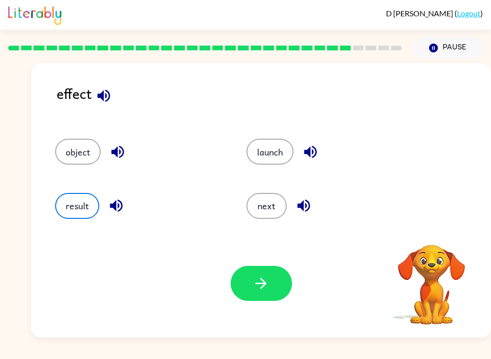
click at [248, 271] on button "button" at bounding box center [261, 283] width 61 height 35
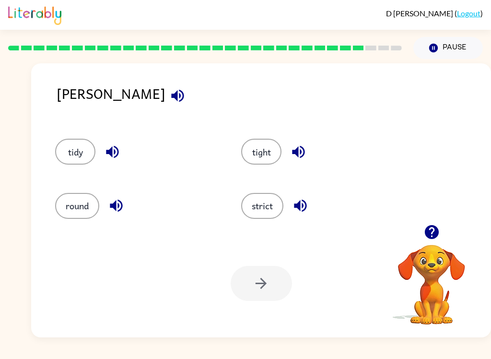
click at [264, 206] on button "strict" at bounding box center [262, 206] width 42 height 26
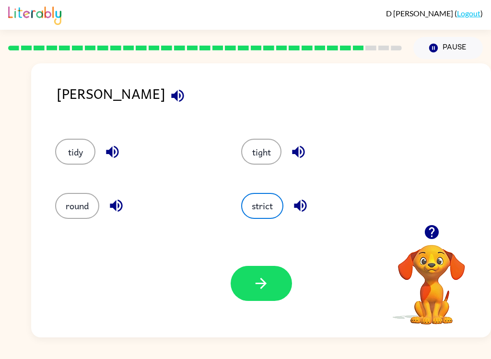
click at [245, 281] on button "button" at bounding box center [261, 283] width 61 height 35
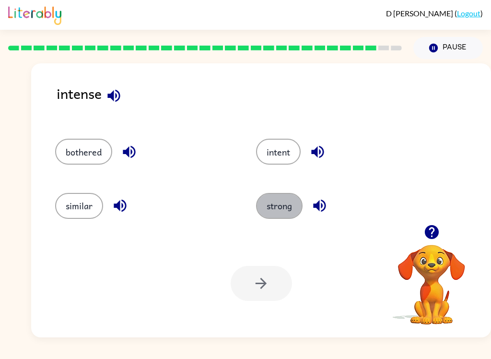
click at [266, 210] on button "strong" at bounding box center [279, 206] width 47 height 26
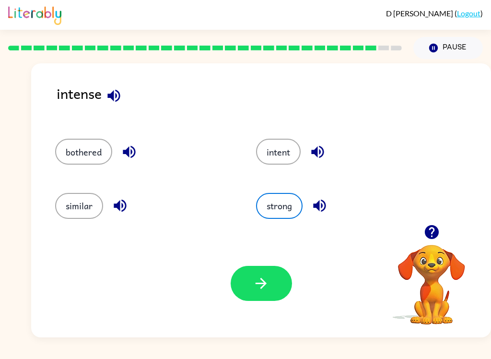
click at [238, 280] on button "button" at bounding box center [261, 283] width 61 height 35
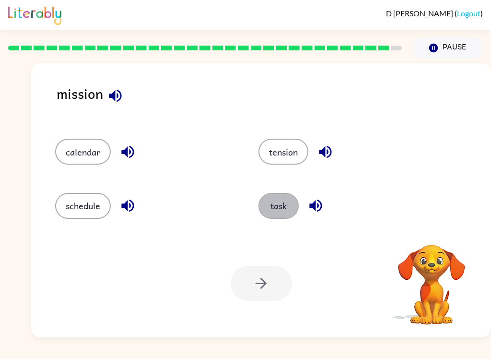
click at [266, 207] on button "task" at bounding box center [278, 206] width 40 height 26
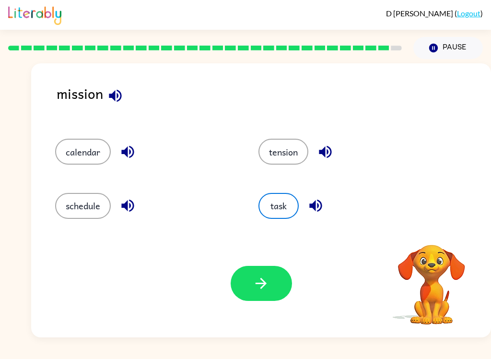
click at [246, 273] on button "button" at bounding box center [261, 283] width 61 height 35
